Goal: Task Accomplishment & Management: Manage account settings

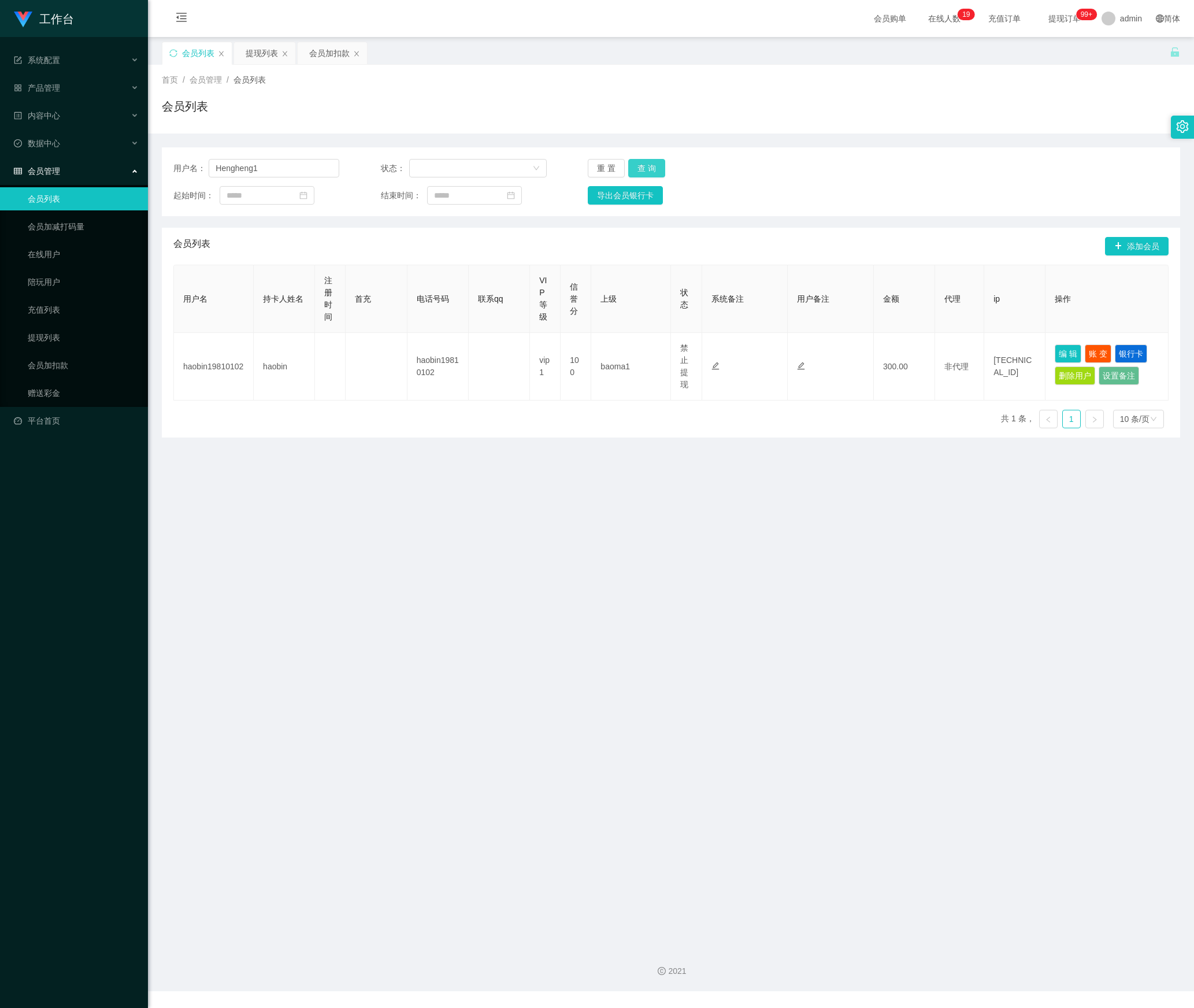
type input "Hengheng1"
click at [647, 164] on button "查 询" at bounding box center [646, 168] width 37 height 18
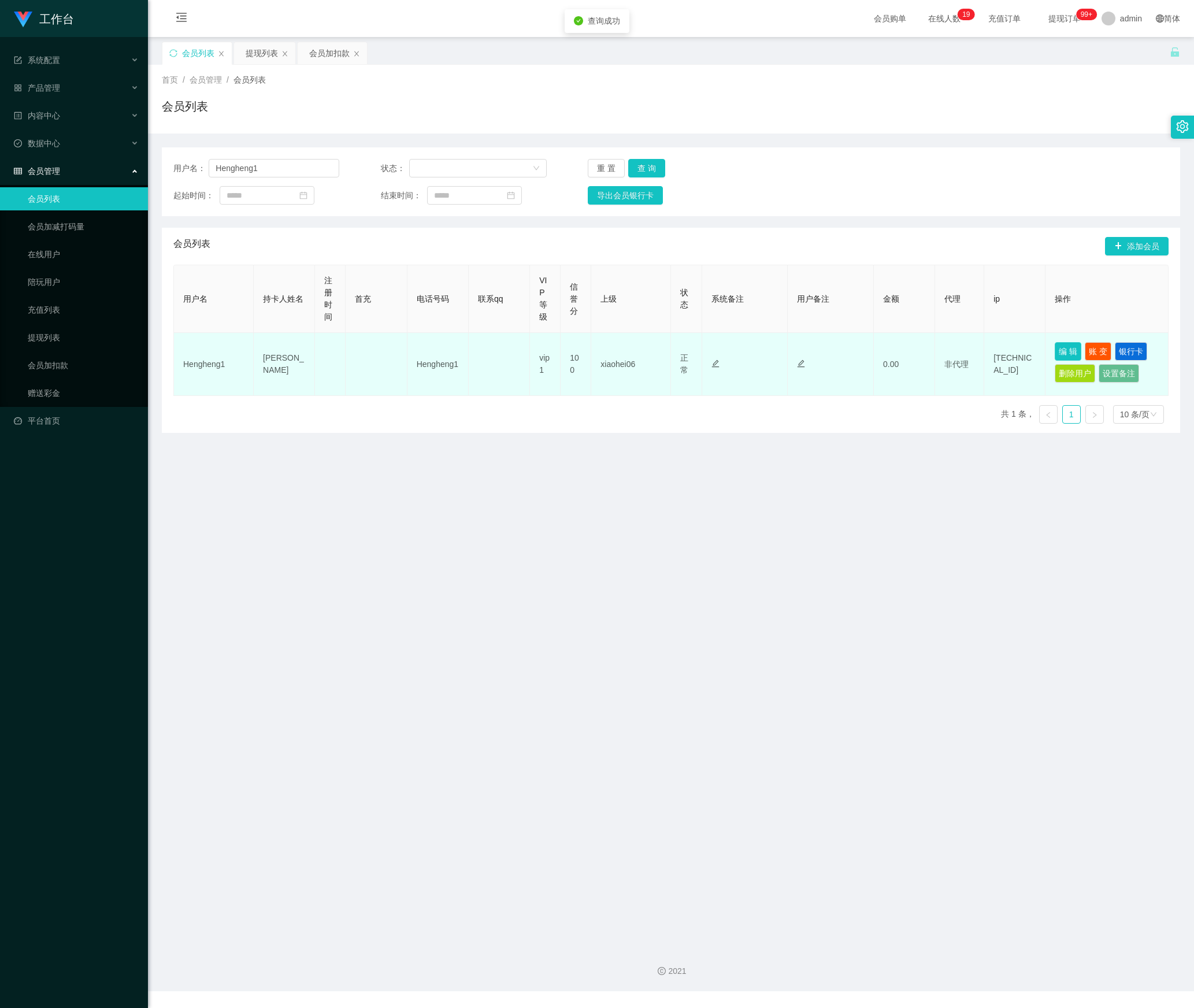
click at [1056, 355] on button "编 辑" at bounding box center [1068, 351] width 27 height 18
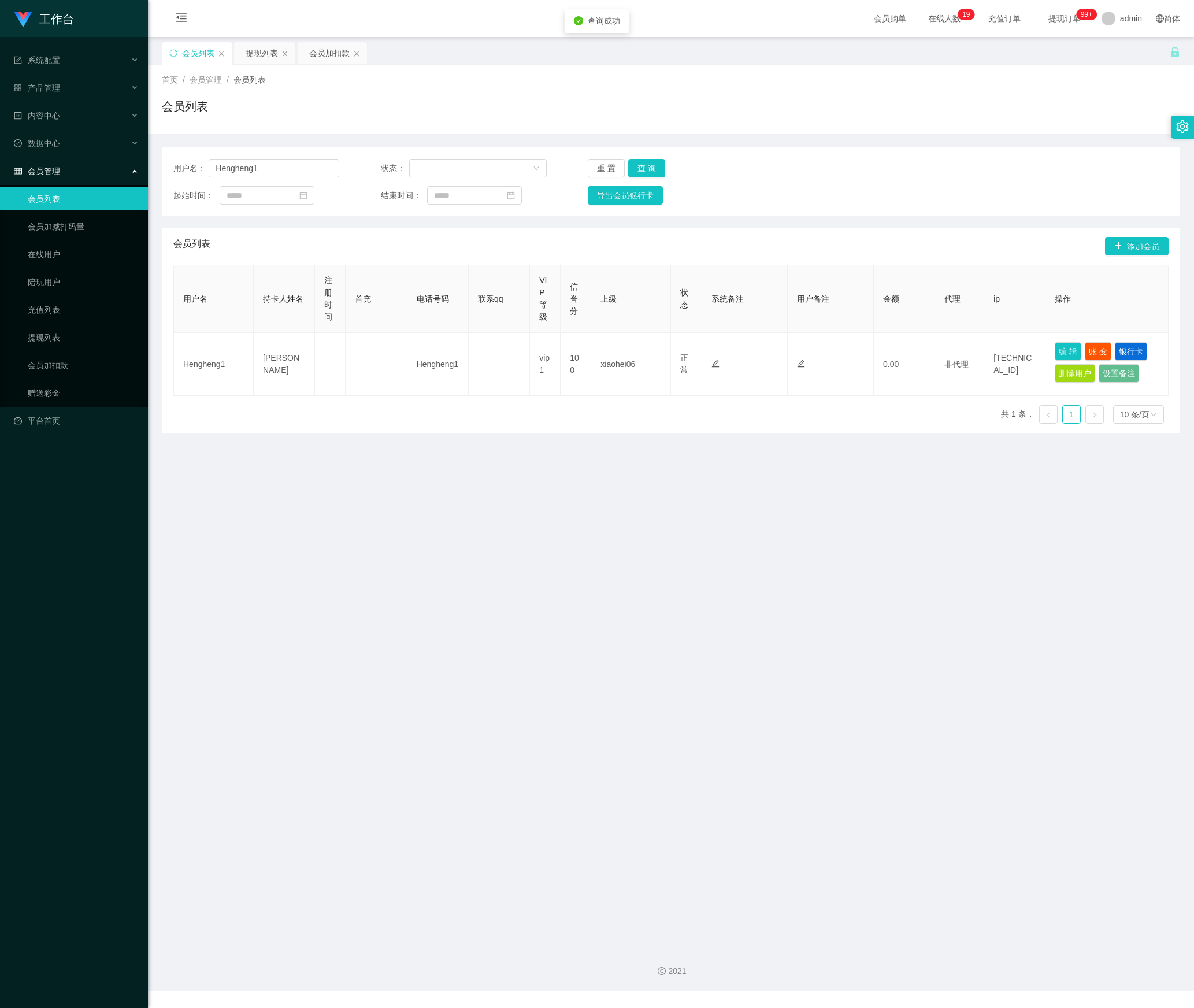
type input "Hengheng1"
type input "[PERSON_NAME]"
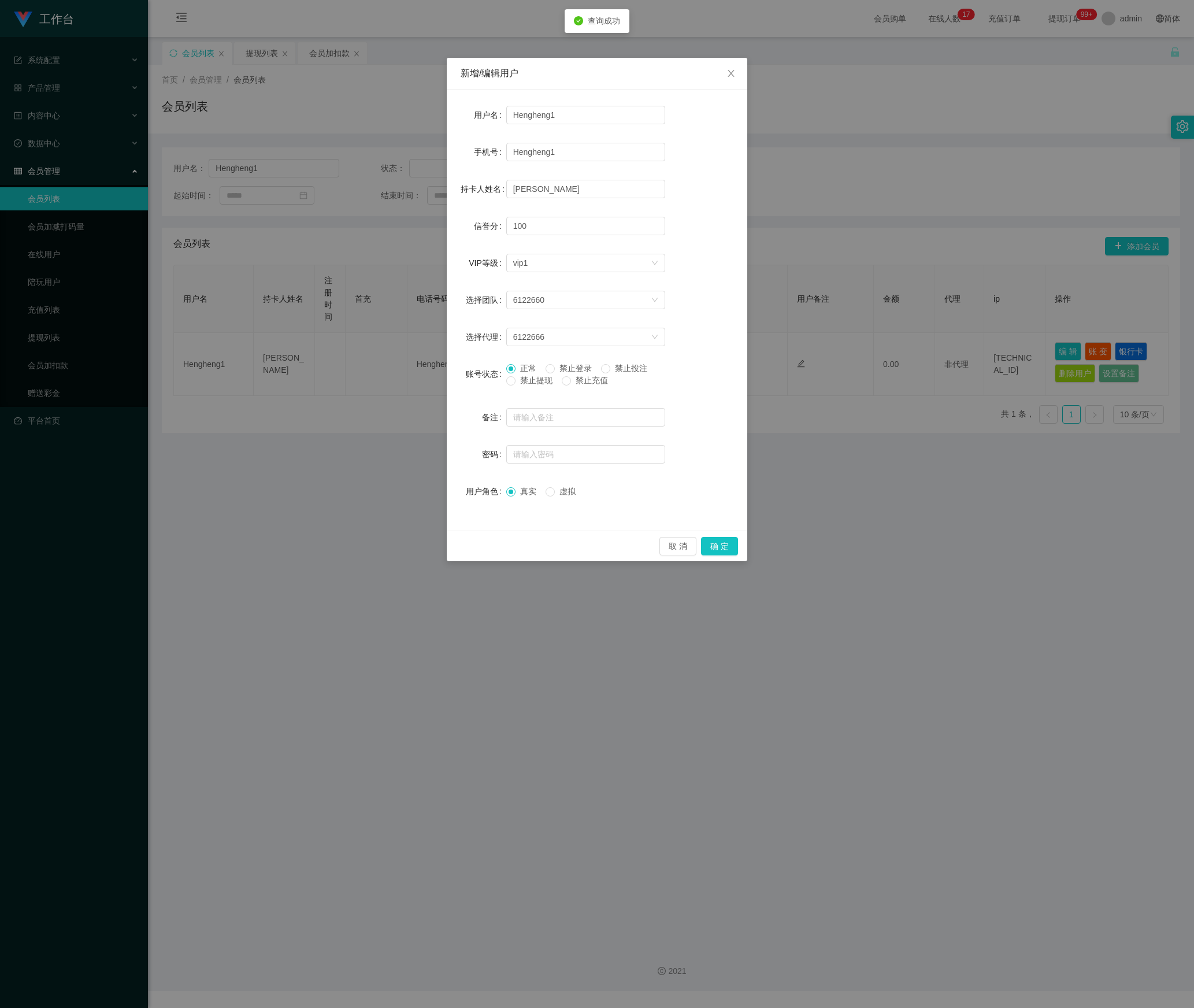
click at [577, 370] on span "禁止登录" at bounding box center [575, 368] width 41 height 9
click at [727, 543] on button "确 定" at bounding box center [719, 546] width 37 height 18
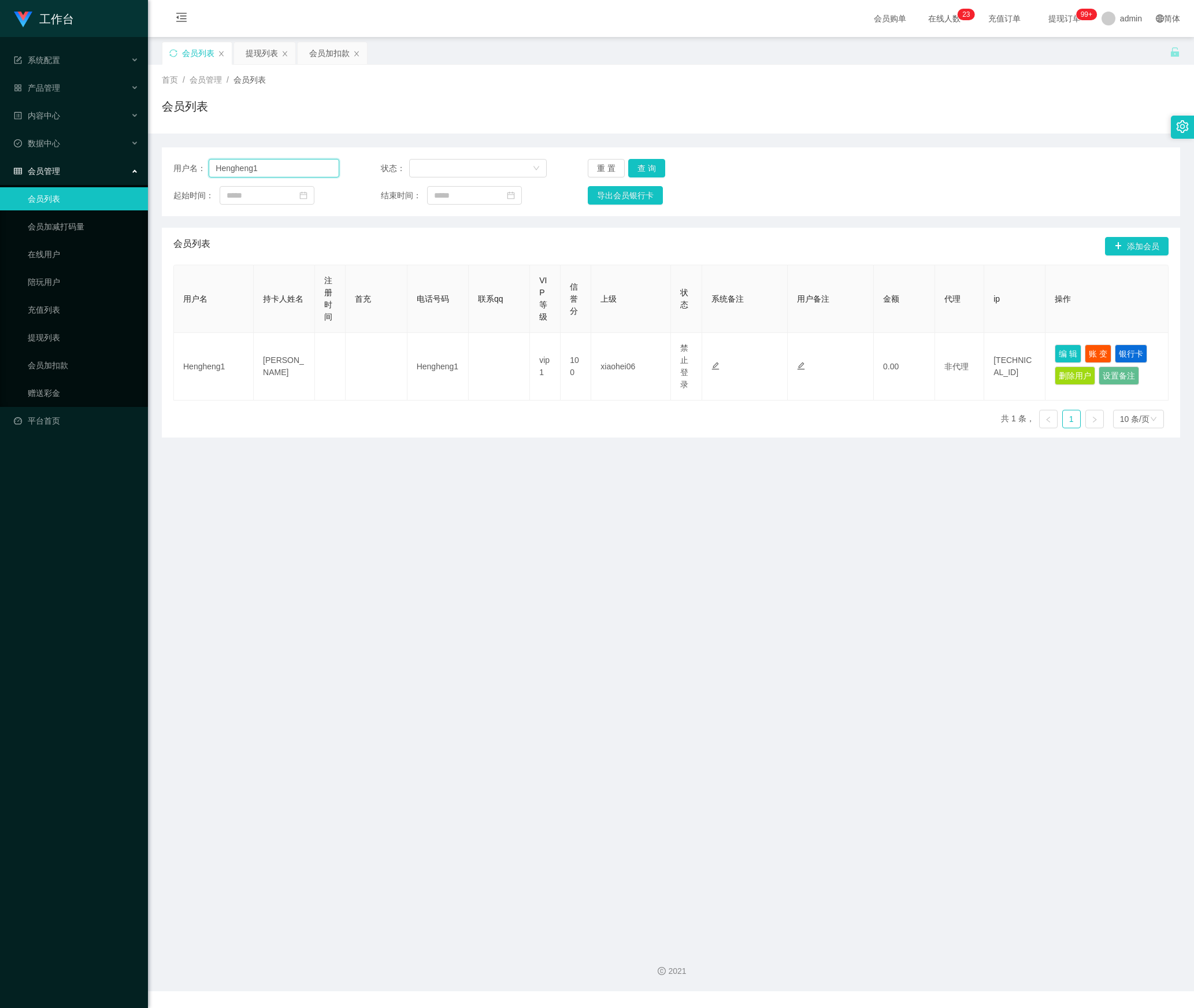
drag, startPoint x: 283, startPoint y: 170, endPoint x: 126, endPoint y: 170, distance: 157.0
click at [126, 170] on section "工作台 系统配置 产品管理 内容中心 数据中心 会员管理 会员列表 会员加减打码量 在线用户 陪玩用户 充值列表 提现列表 会员加扣款 赠送彩金 平台首页 保…" at bounding box center [597, 496] width 1194 height 991
paste input "Wind2698"
type input "Wind2698"
drag, startPoint x: 643, startPoint y: 163, endPoint x: 686, endPoint y: 218, distance: 69.8
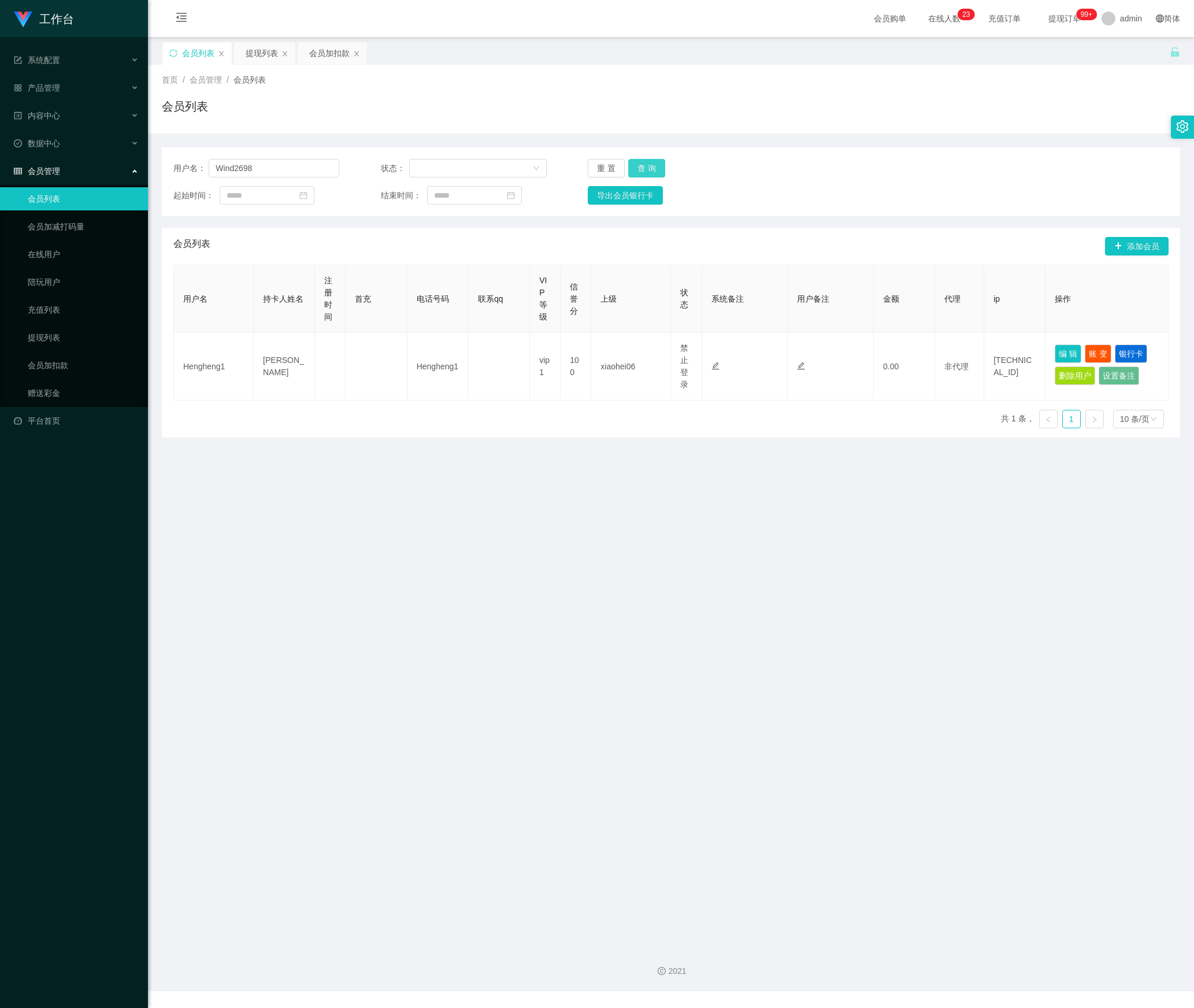
click at [643, 163] on button "查 询" at bounding box center [646, 168] width 37 height 18
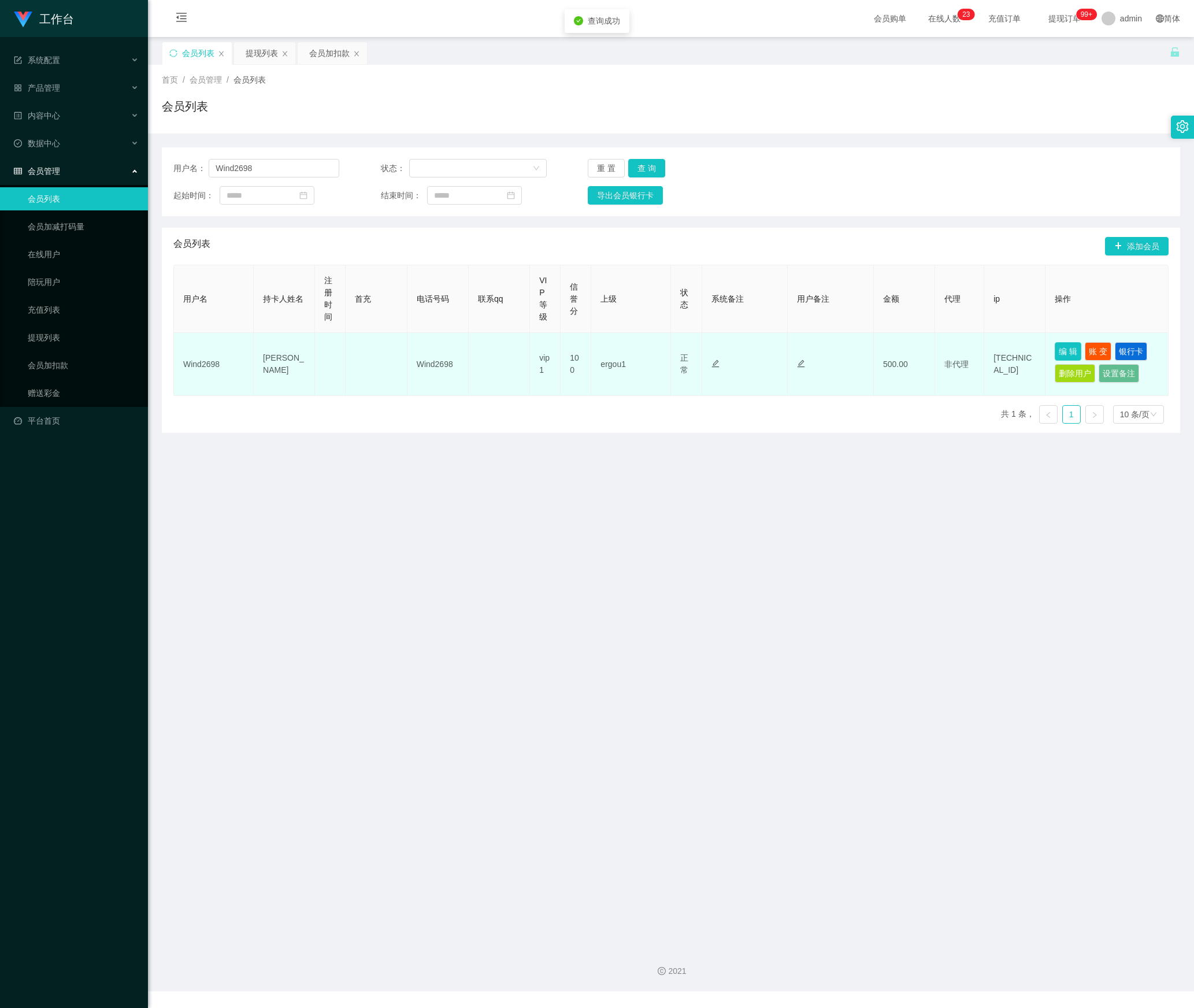
click at [1055, 348] on button "编 辑" at bounding box center [1068, 351] width 27 height 18
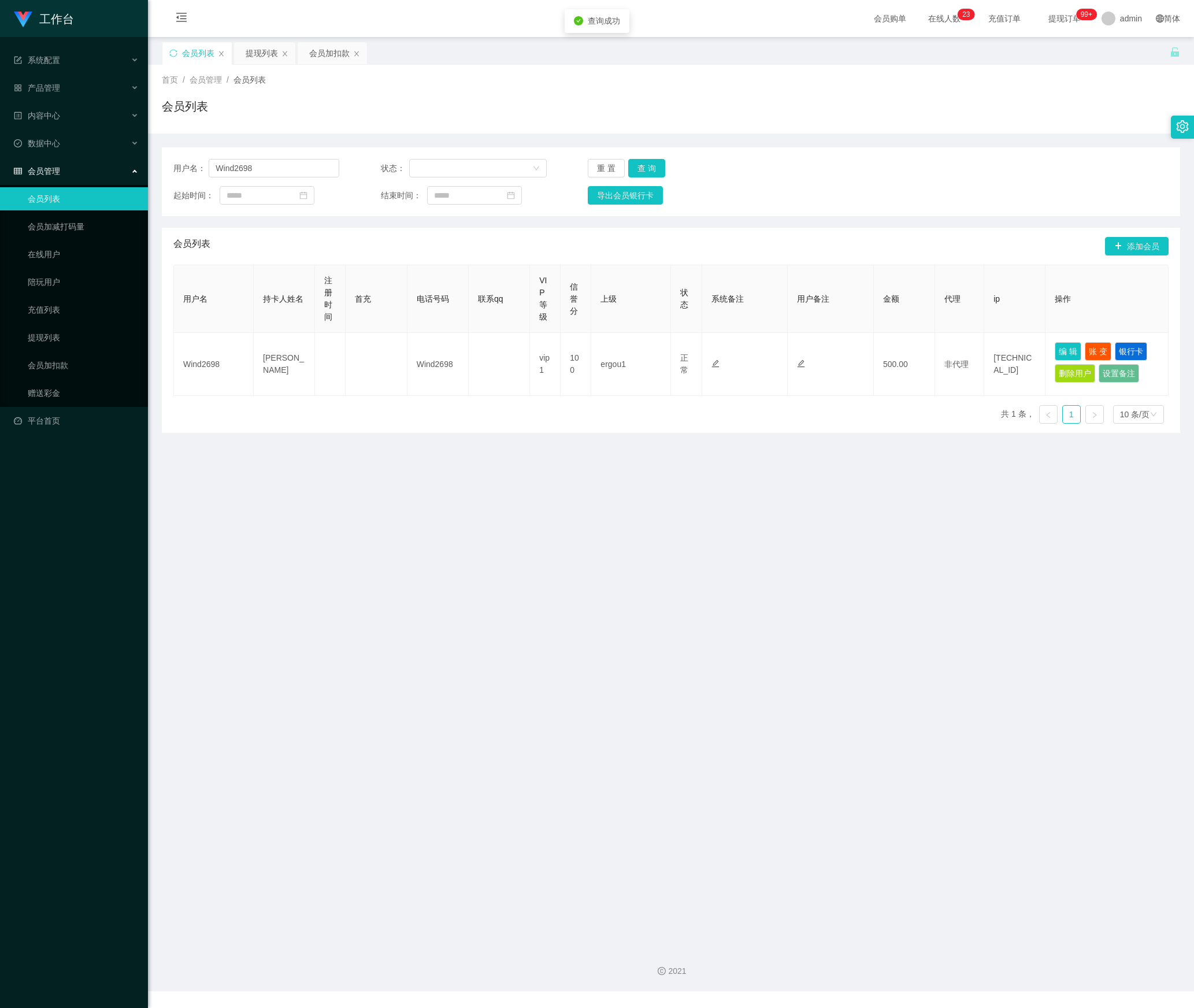
type input "Wind2698"
type input "[PERSON_NAME]"
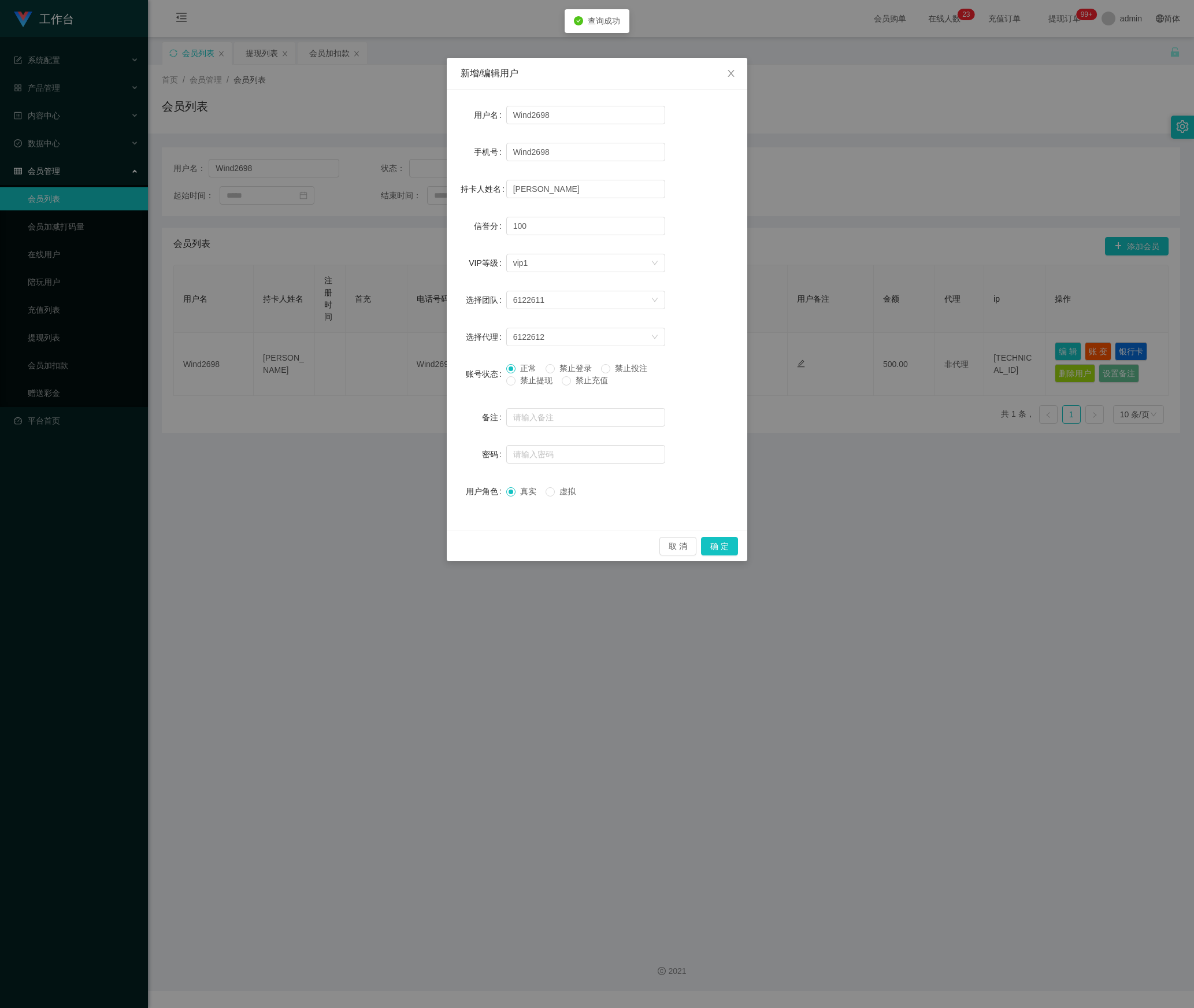
click at [522, 380] on span "禁止提现" at bounding box center [536, 380] width 41 height 9
click at [715, 545] on button "确 定" at bounding box center [719, 546] width 37 height 18
